Goal: Navigation & Orientation: Go to known website

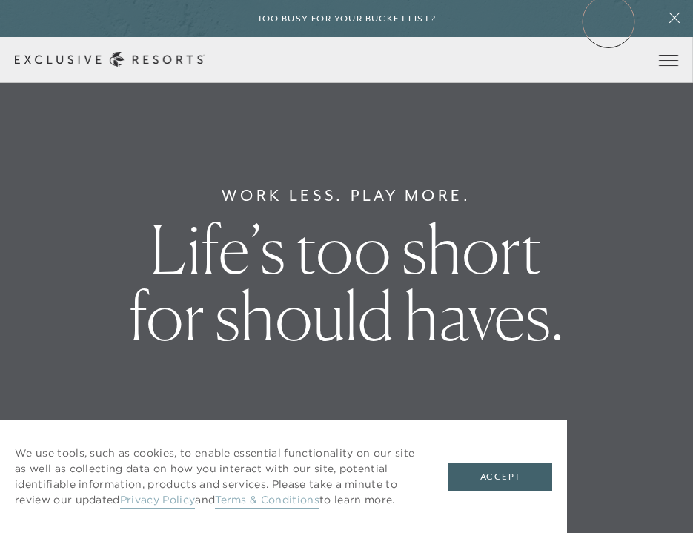
click at [608, 21] on div "Too busy for your bucket list?" at bounding box center [346, 18] width 693 height 37
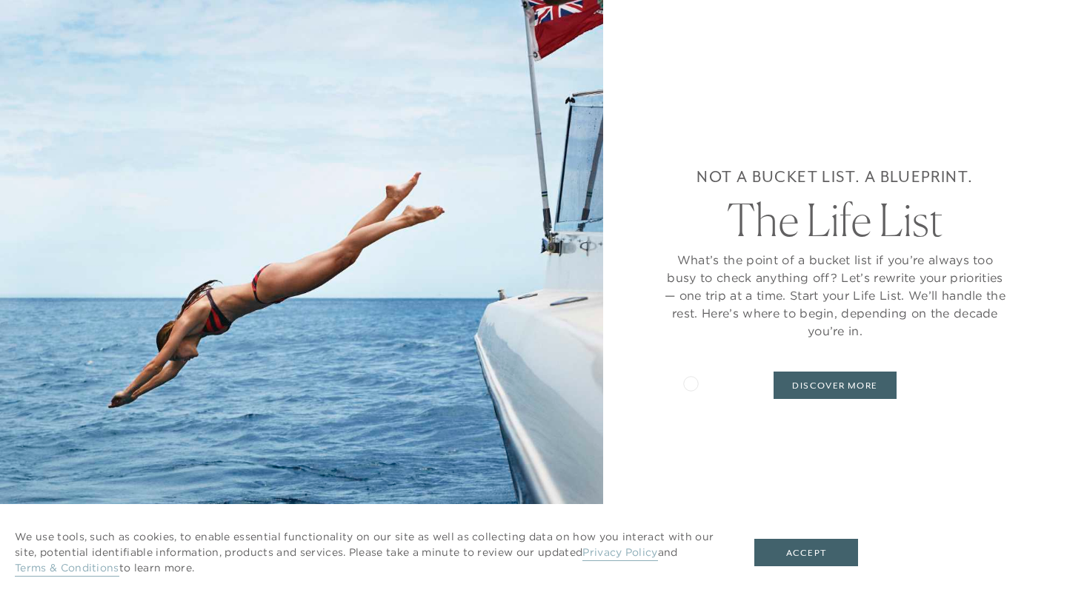
click at [690, 382] on div "Not a bucket list. A blueprint. The Life List What’s the point of a bucket list…" at bounding box center [834, 282] width 345 height 446
click at [692, 532] on button "Accept" at bounding box center [806, 553] width 104 height 28
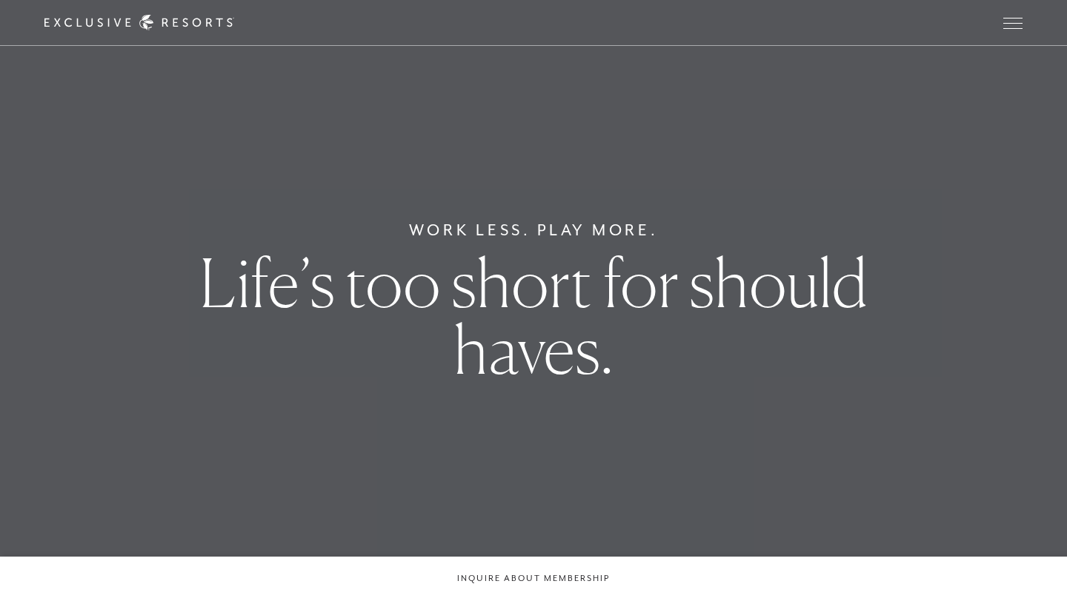
scroll to position [89, 0]
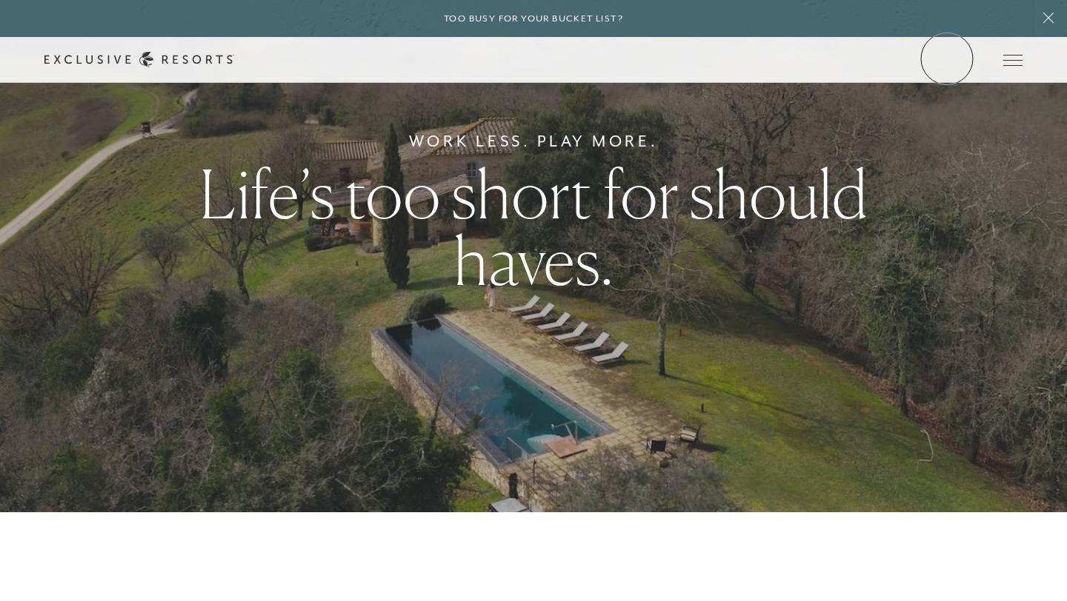
click at [0, 0] on link "Member Login" at bounding box center [0, 0] width 0 height 0
